Goal: Task Accomplishment & Management: Manage account settings

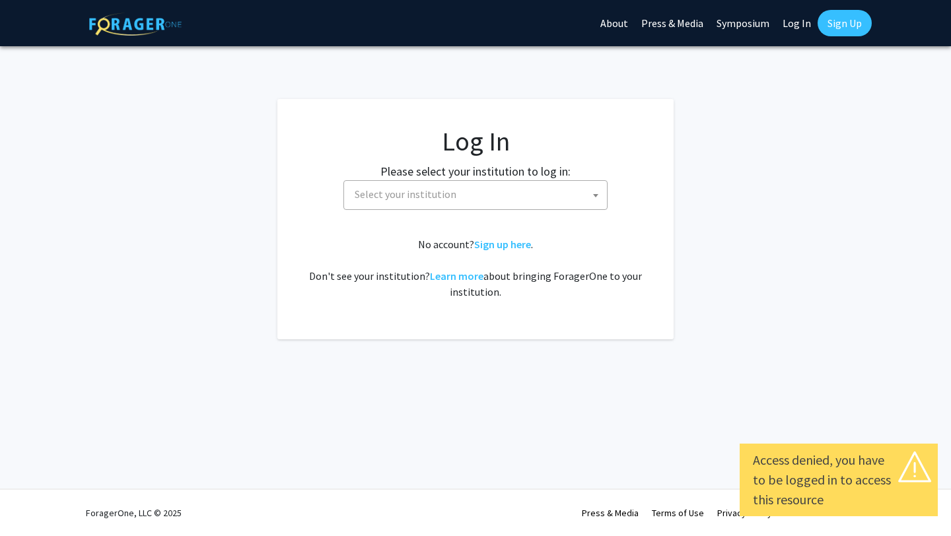
select select
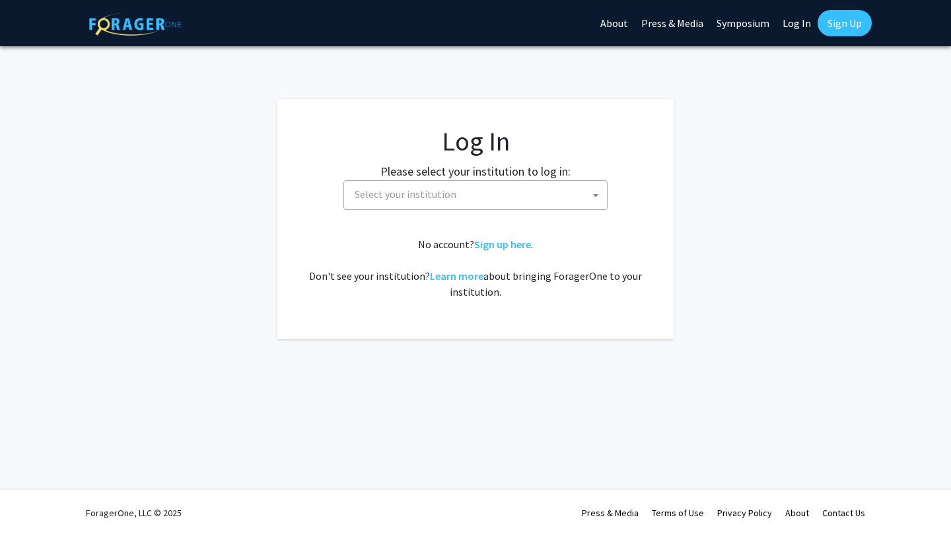
click at [532, 187] on span "Select your institution" at bounding box center [478, 194] width 258 height 27
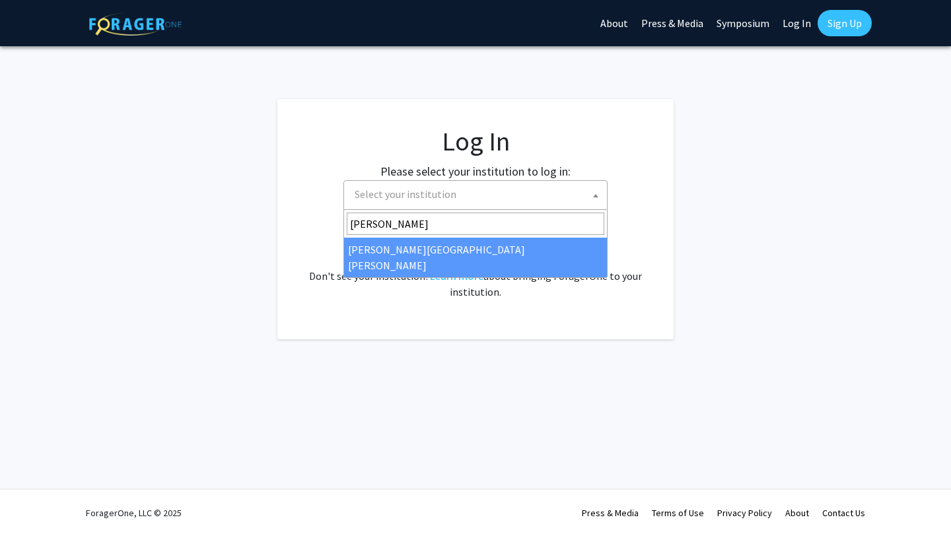
type input "Johns"
select select "1"
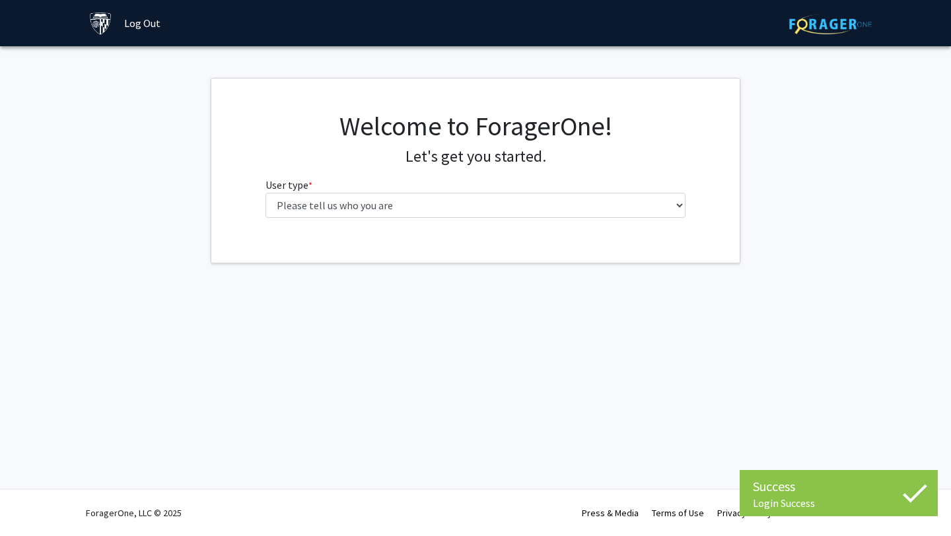
click at [427, 222] on div "Welcome to ForagerOne! Let's get you started. User type * required Please tell …" at bounding box center [476, 169] width 441 height 118
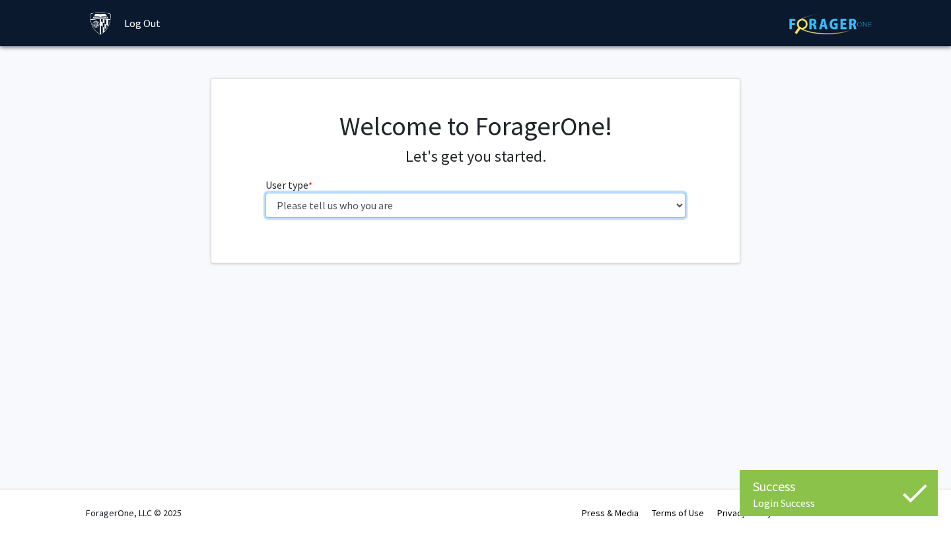
click at [429, 205] on select "Please tell us who you are Undergraduate Student Master's Student Doctoral Cand…" at bounding box center [475, 205] width 421 height 25
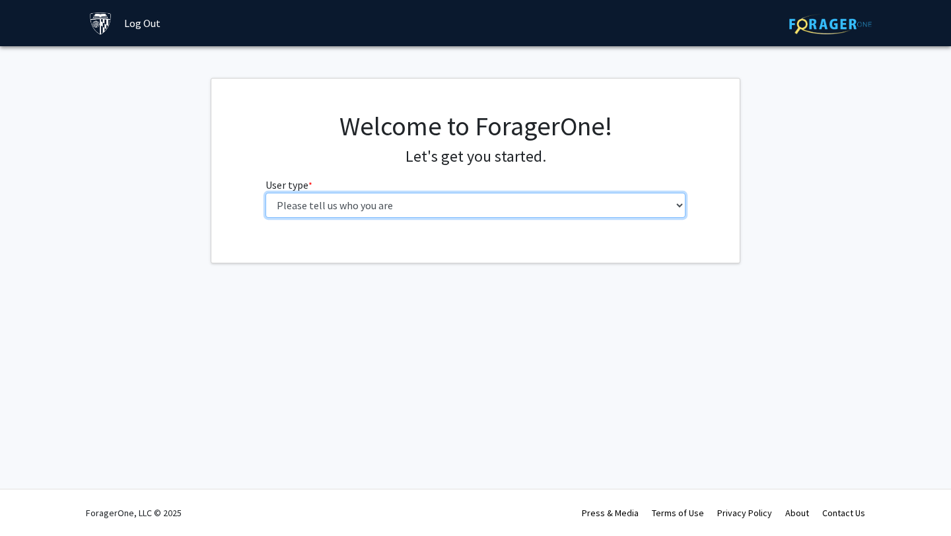
select select "1: undergrad"
click at [265, 193] on select "Please tell us who you are Undergraduate Student Master's Student Doctoral Cand…" at bounding box center [475, 205] width 421 height 25
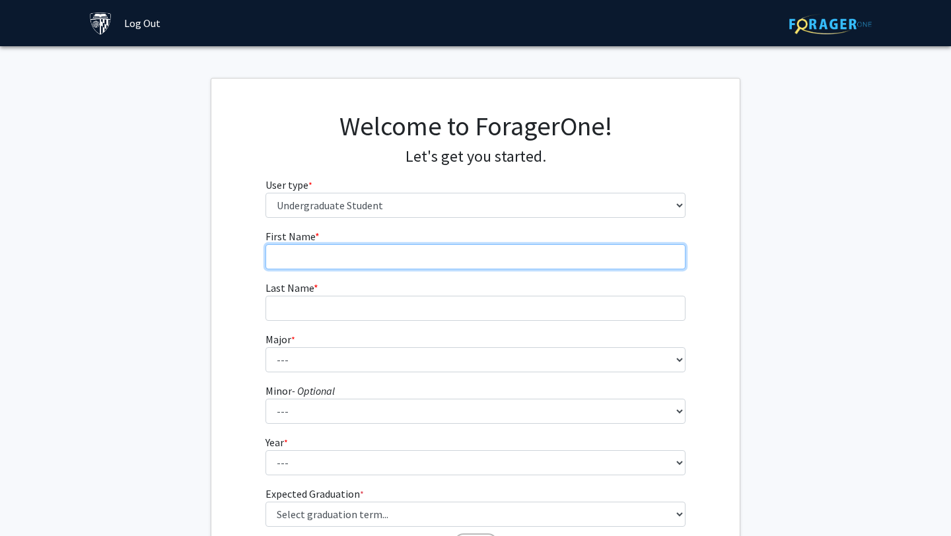
click at [436, 265] on input "First Name * required" at bounding box center [475, 256] width 421 height 25
type input "[PERSON_NAME]"
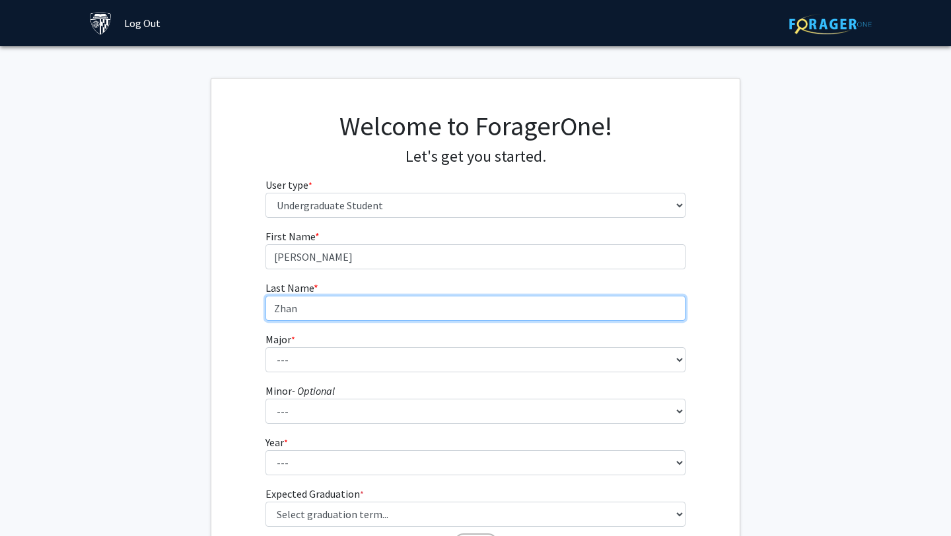
type input "Zhan"
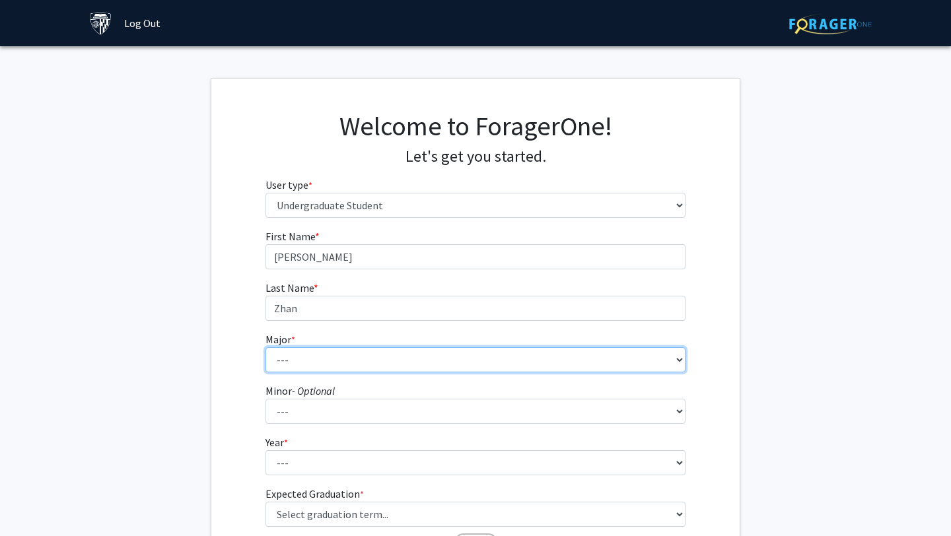
click at [373, 357] on select "--- Africana Studies Anthropology Applied Mathematics & Statistics Archaeology …" at bounding box center [475, 359] width 421 height 25
select select "15: 30"
click at [265, 347] on select "--- Africana Studies Anthropology Applied Mathematics & Statistics Archaeology …" at bounding box center [475, 359] width 421 height 25
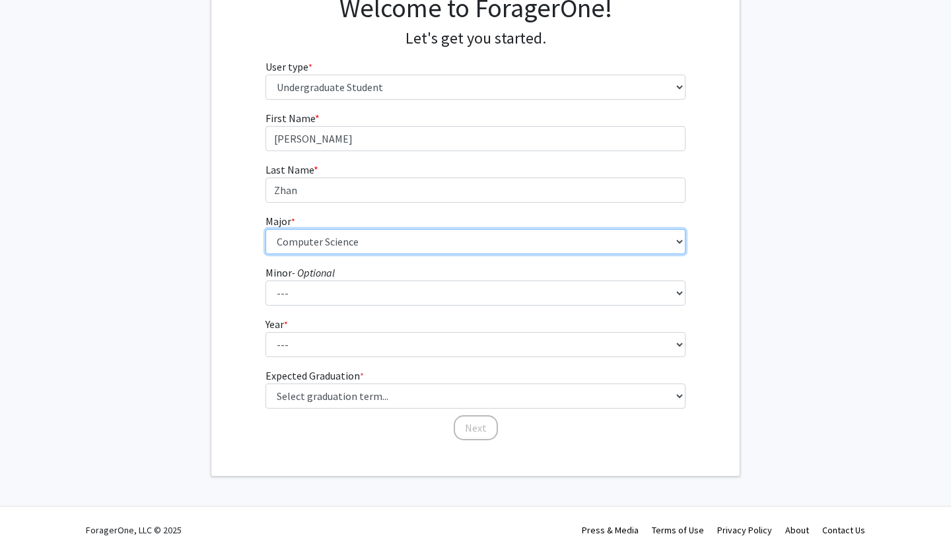
scroll to position [122, 0]
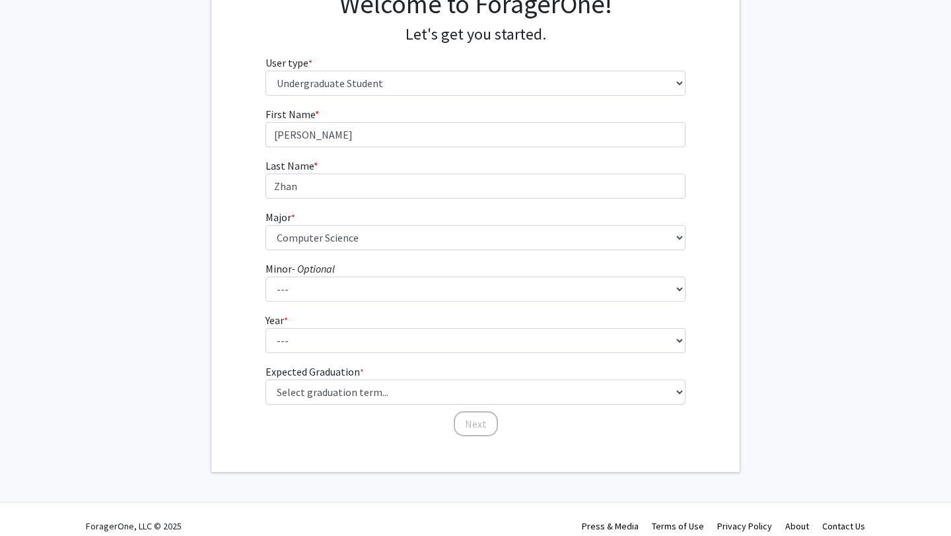
click at [456, 222] on fg-select "Major * required --- Africana Studies Anthropology Applied Mathematics & Statis…" at bounding box center [475, 229] width 421 height 41
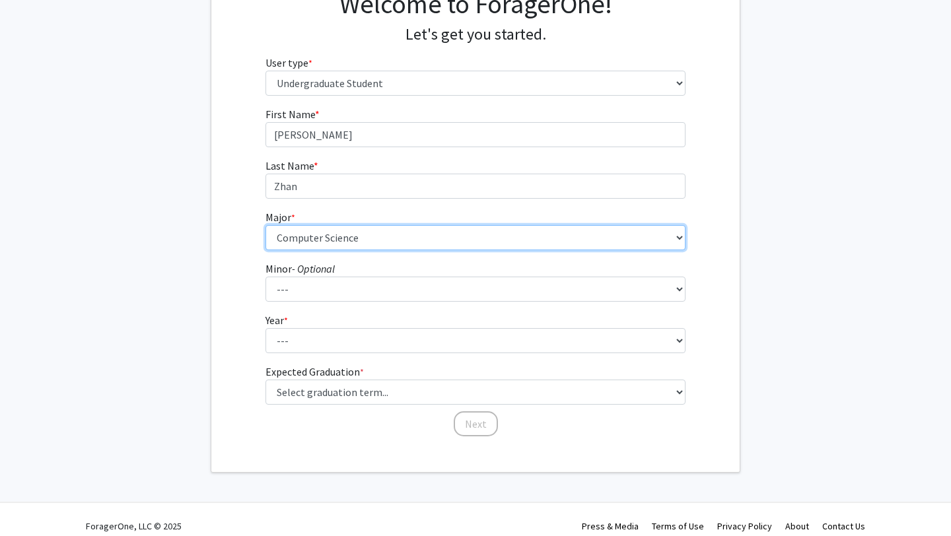
click at [454, 248] on select "--- Africana Studies Anthropology Applied Mathematics & Statistics Archaeology …" at bounding box center [475, 237] width 421 height 25
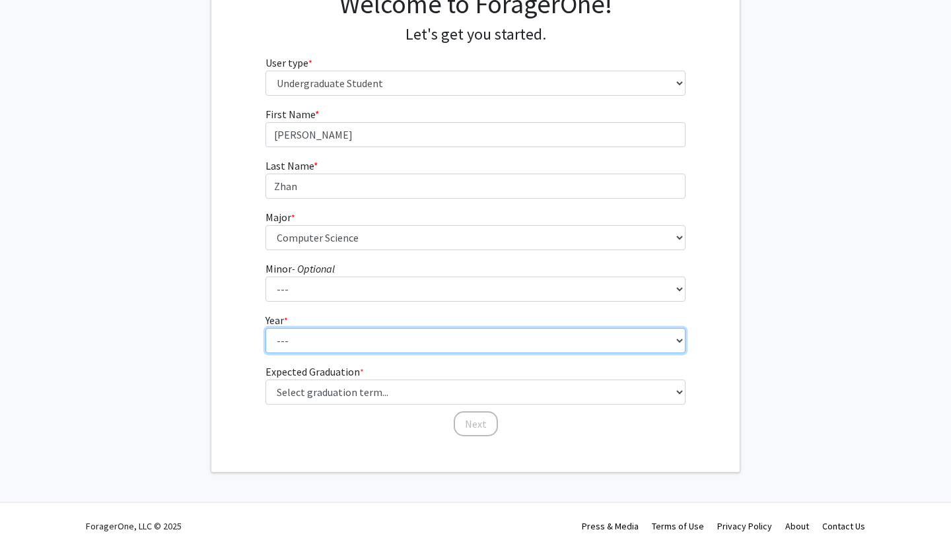
click at [517, 340] on select "--- First-year Sophomore Junior Senior Postbaccalaureate Certificate" at bounding box center [475, 340] width 421 height 25
select select "2: sophomore"
click at [265, 328] on select "--- First-year Sophomore Junior Senior Postbaccalaureate Certificate" at bounding box center [475, 340] width 421 height 25
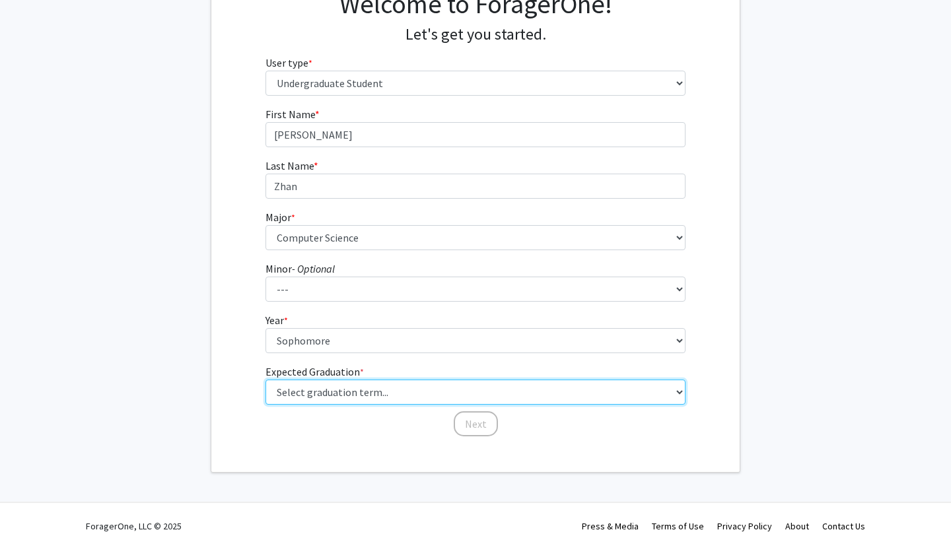
click at [482, 388] on select "Select graduation term... Spring 2025 Summer 2025 Fall 2025 Winter 2025 Spring …" at bounding box center [475, 392] width 421 height 25
select select "13: spring_2028"
click at [265, 380] on select "Select graduation term... Spring 2025 Summer 2025 Fall 2025 Winter 2025 Spring …" at bounding box center [475, 392] width 421 height 25
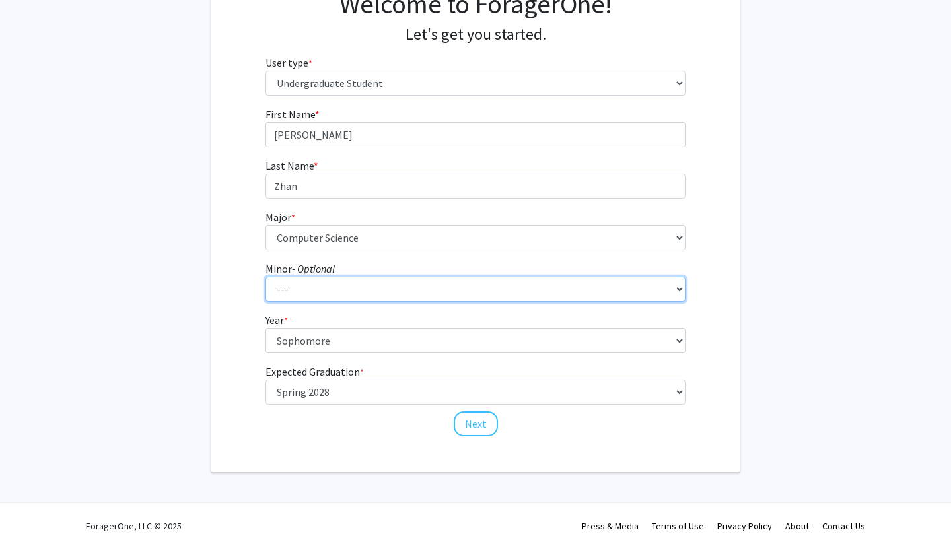
click at [412, 287] on select "--- Accounting and Financial Management Africana Studies Anthropology Applied M…" at bounding box center [475, 289] width 421 height 25
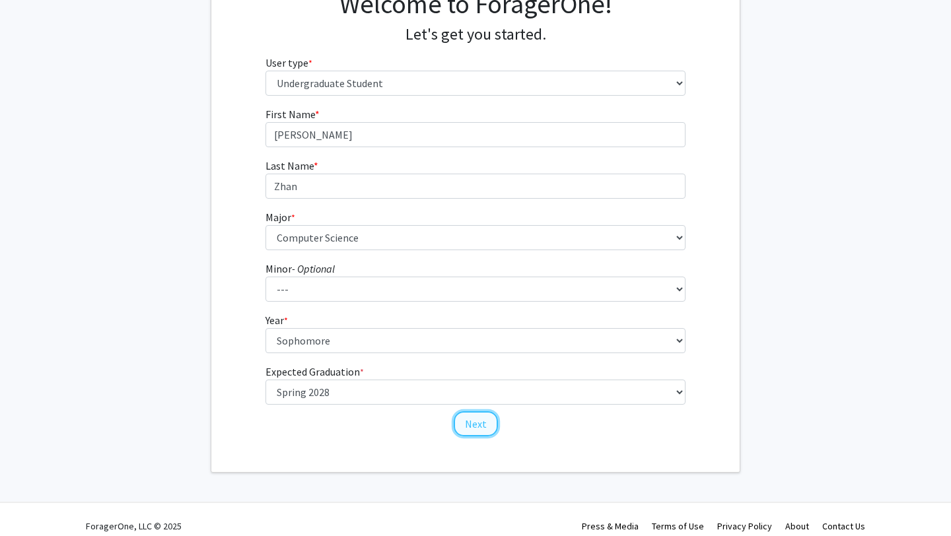
click at [471, 422] on button "Next" at bounding box center [476, 423] width 44 height 25
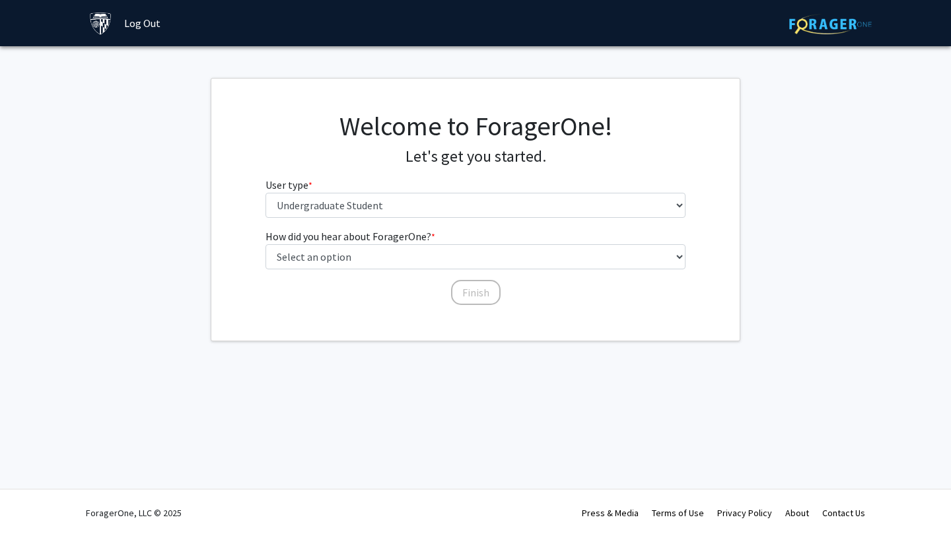
scroll to position [0, 0]
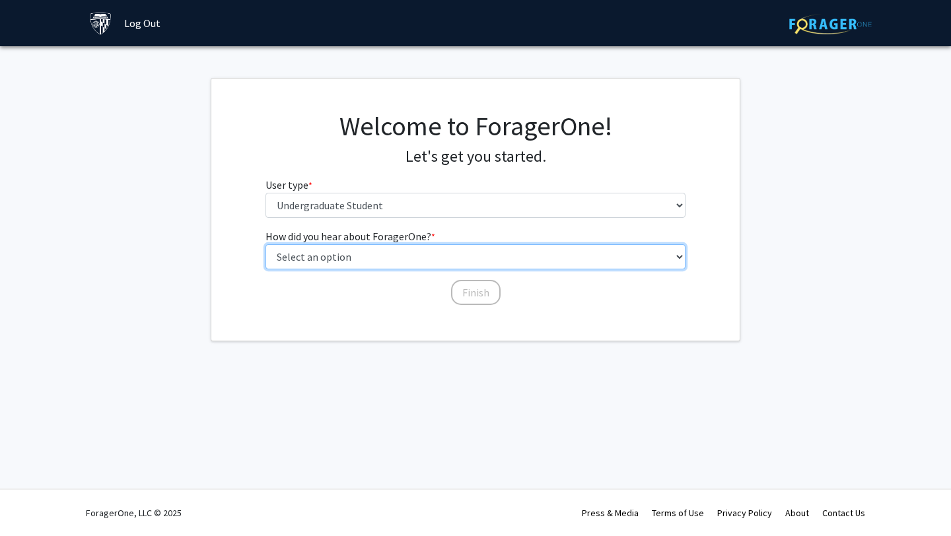
click at [457, 258] on select "Select an option Peer/student recommendation Faculty/staff recommendation Unive…" at bounding box center [475, 256] width 421 height 25
select select "3: university_website"
click at [265, 244] on select "Select an option Peer/student recommendation Faculty/staff recommendation Unive…" at bounding box center [475, 256] width 421 height 25
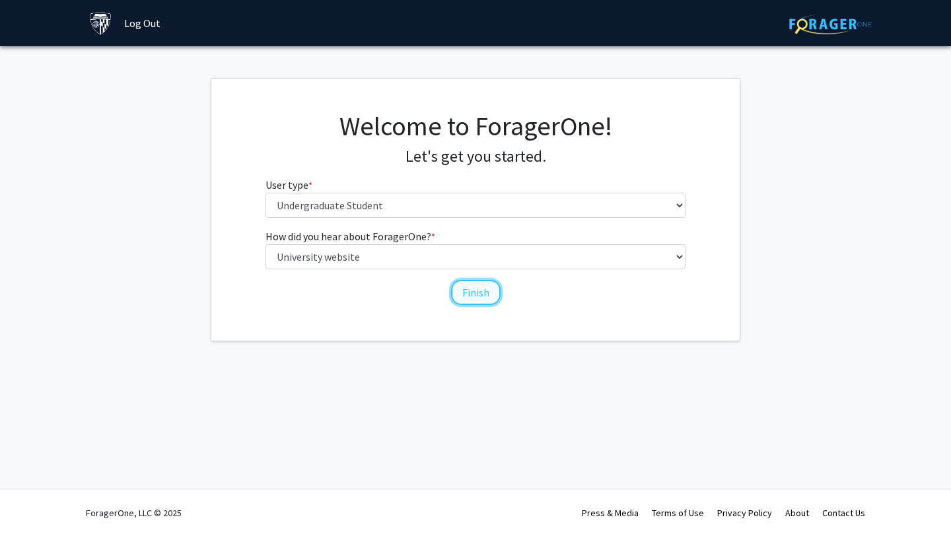
click at [473, 287] on button "Finish" at bounding box center [476, 292] width 50 height 25
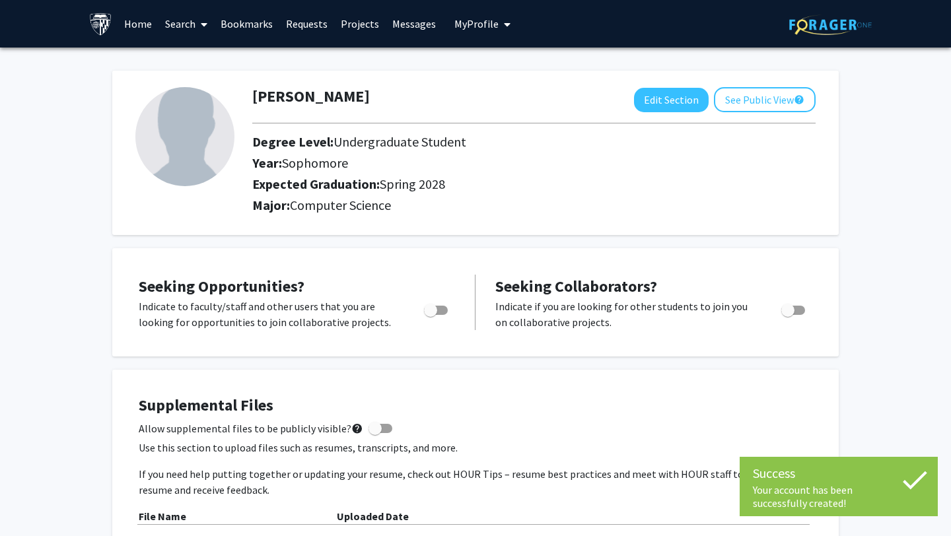
click at [680, 120] on div at bounding box center [533, 123] width 583 height 22
click at [680, 107] on button "Edit Section" at bounding box center [671, 100] width 75 height 24
select select "sophomore"
select select "41: spring_2028"
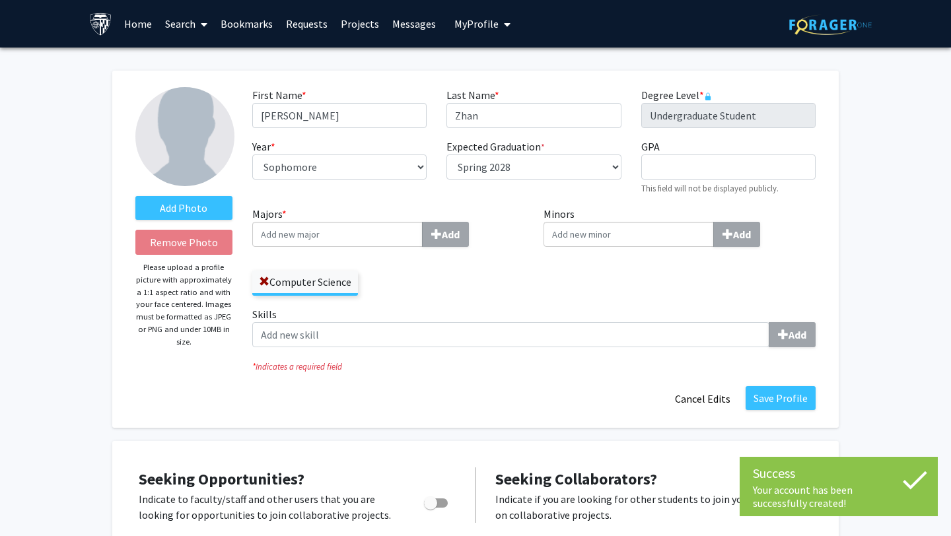
click at [332, 232] on input "Majors * Add" at bounding box center [337, 234] width 170 height 25
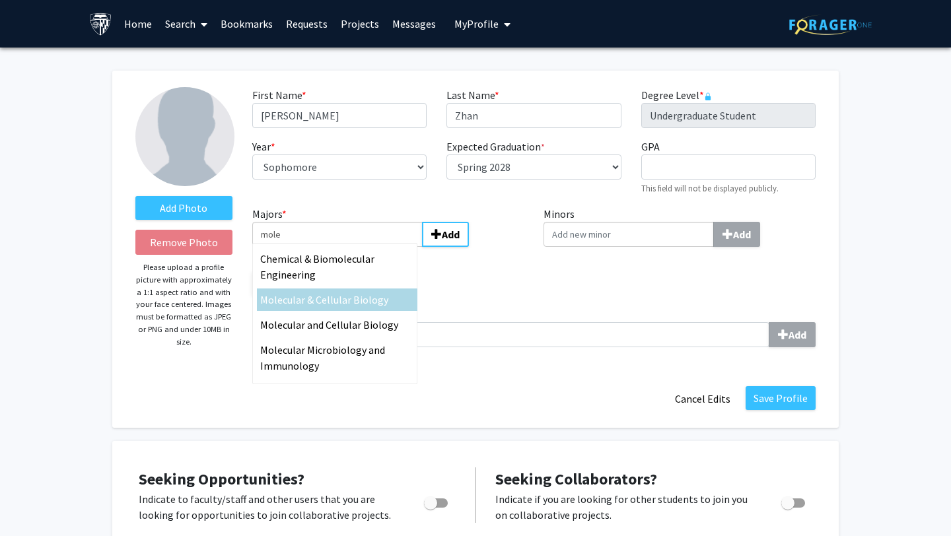
type input "mole"
click at [353, 304] on span "cular & Cellular Biology" at bounding box center [336, 299] width 106 height 13
click at [353, 247] on input "mole" at bounding box center [337, 234] width 170 height 25
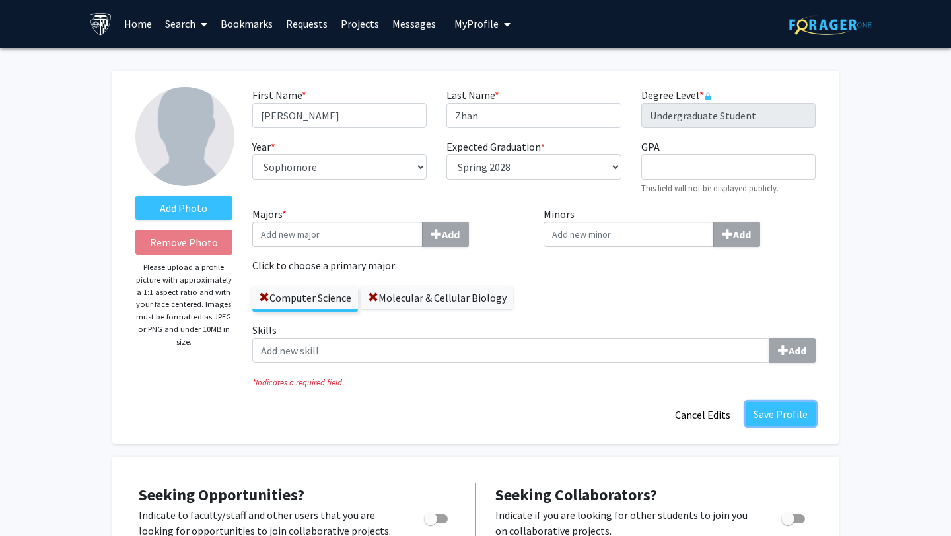
click at [776, 419] on button "Save Profile" at bounding box center [781, 414] width 70 height 24
